Goal: Communication & Community: Participate in discussion

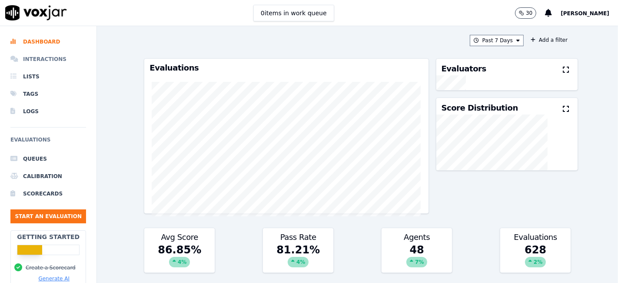
scroll to position [193, 0]
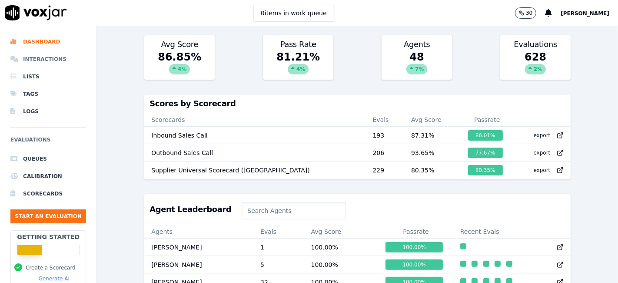
click at [34, 62] on li "Interactions" at bounding box center [48, 58] width 76 height 17
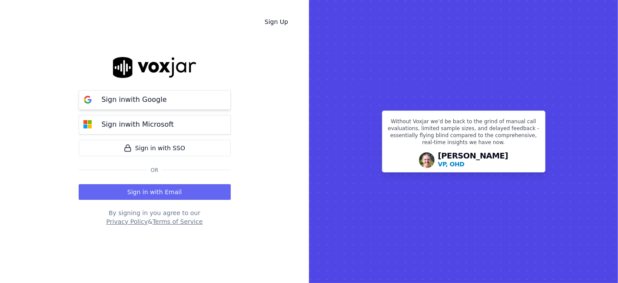
click at [141, 105] on p "Sign in with Google" at bounding box center [134, 99] width 65 height 10
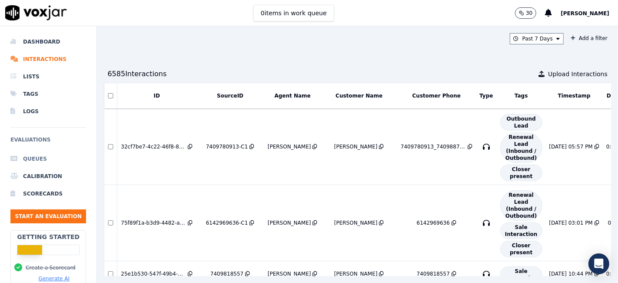
scroll to position [48, 0]
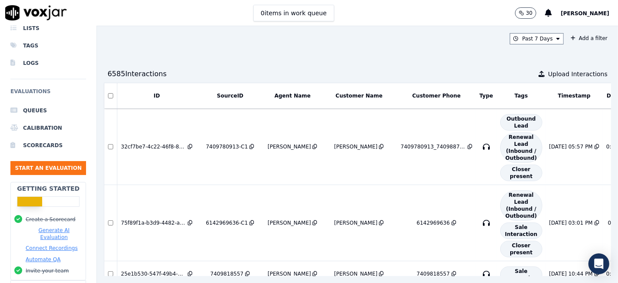
click at [38, 13] on img at bounding box center [36, 12] width 62 height 15
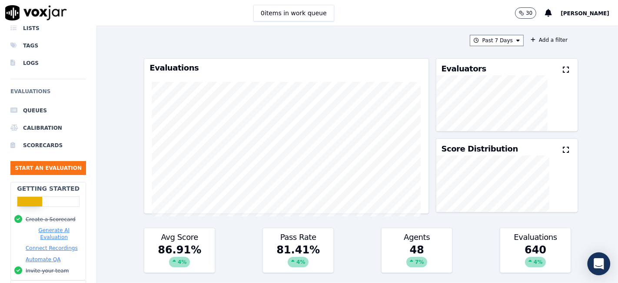
click at [605, 271] on div "Open Intercom Messenger" at bounding box center [599, 263] width 23 height 23
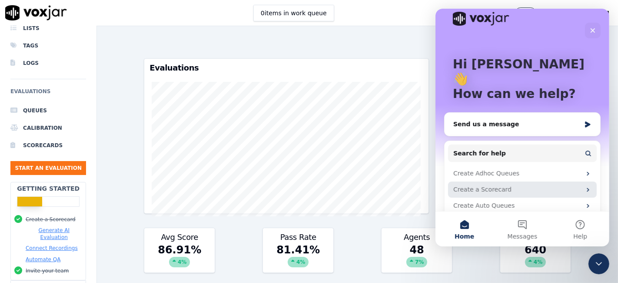
scroll to position [25, 0]
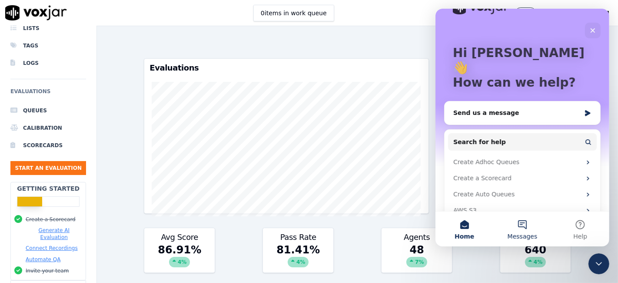
click at [530, 225] on button "Messages" at bounding box center [522, 228] width 58 height 35
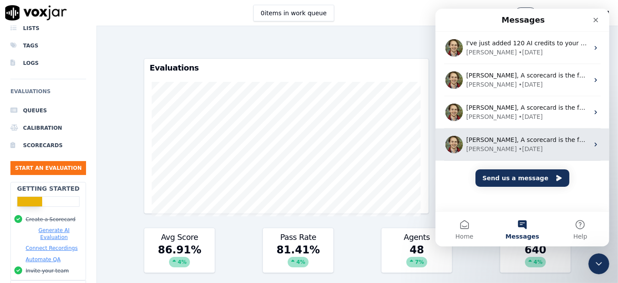
click at [585, 140] on div "[PERSON_NAME], A scorecard is the foundation of fully automated call evaluation…" at bounding box center [522, 144] width 174 height 32
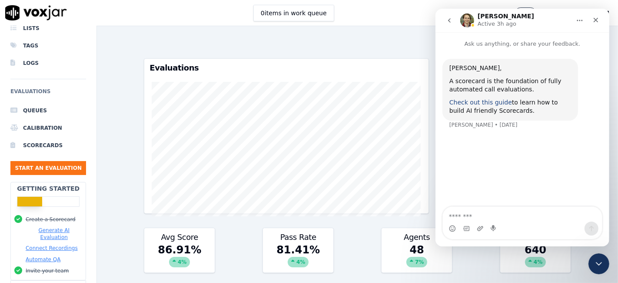
click at [478, 103] on link "Check out this guide" at bounding box center [480, 102] width 63 height 7
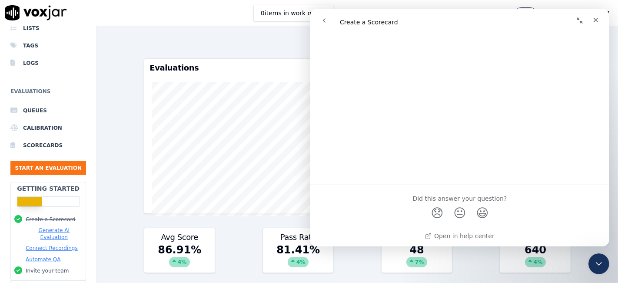
scroll to position [5663, 0]
click at [596, 20] on icon "Close" at bounding box center [596, 20] width 5 height 5
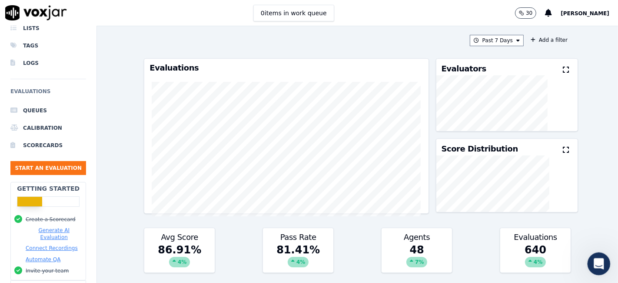
click at [605, 264] on div "Open Intercom Messenger" at bounding box center [598, 262] width 29 height 29
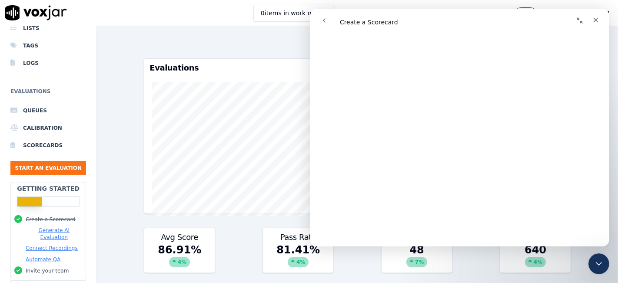
scroll to position [4842, 0]
drag, startPoint x: 331, startPoint y: 20, endPoint x: 641, endPoint y: 31, distance: 311.2
click at [331, 20] on button "go back" at bounding box center [324, 20] width 17 height 17
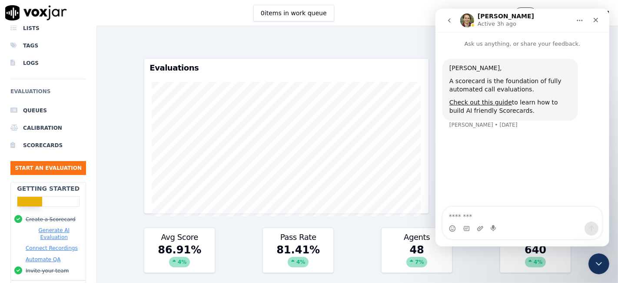
click at [448, 20] on icon "go back" at bounding box center [449, 20] width 3 height 4
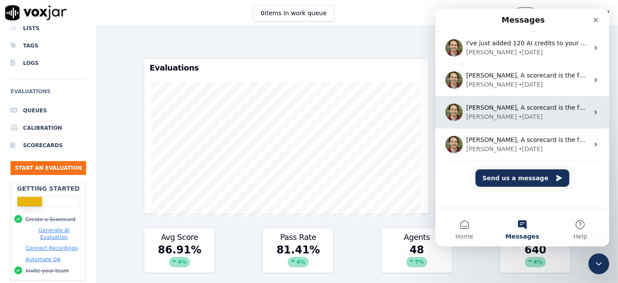
click at [533, 115] on div "[PERSON_NAME] • [DATE]" at bounding box center [527, 116] width 123 height 9
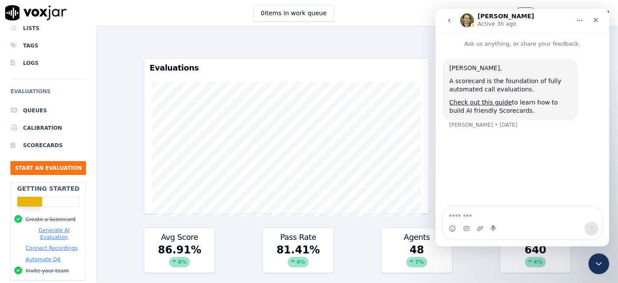
click at [451, 18] on icon "go back" at bounding box center [449, 20] width 7 height 7
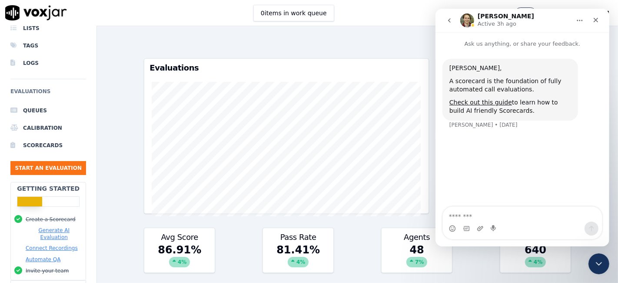
click at [451, 22] on icon "go back" at bounding box center [449, 20] width 7 height 7
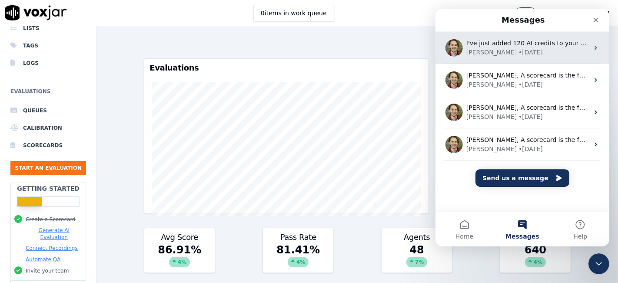
click at [536, 48] on div "[PERSON_NAME] • [DATE]" at bounding box center [527, 52] width 123 height 9
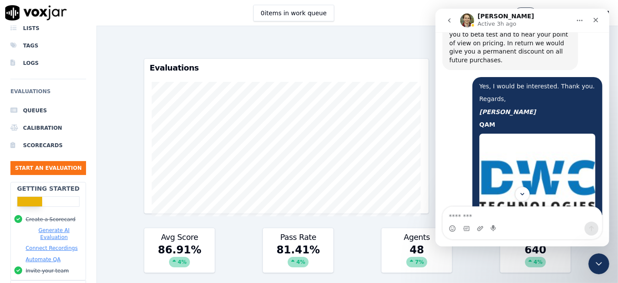
scroll to position [1183, 0]
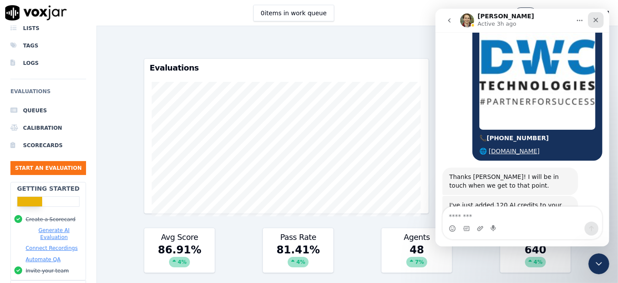
click at [594, 22] on icon "Close" at bounding box center [595, 20] width 7 height 7
